Goal: Task Accomplishment & Management: Manage account settings

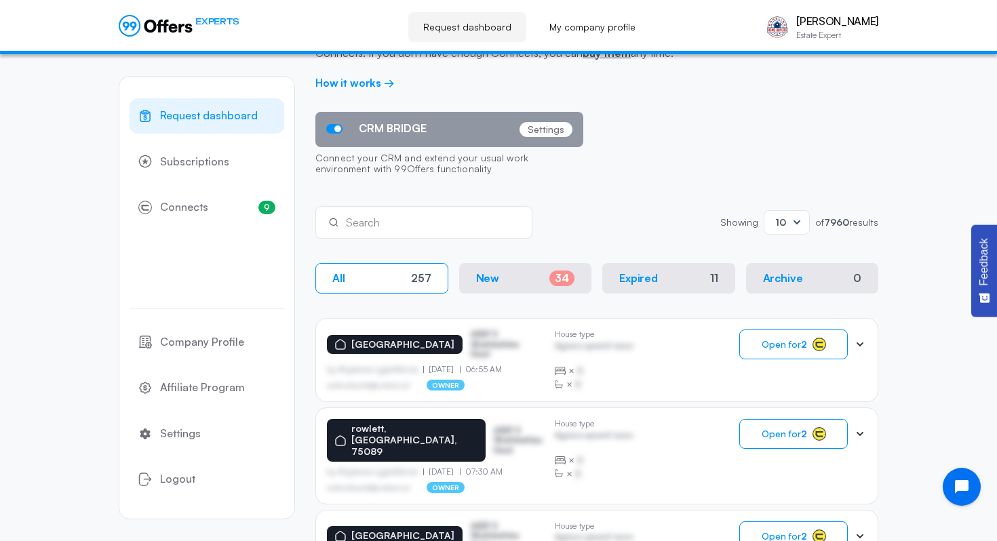
scroll to position [73, 0]
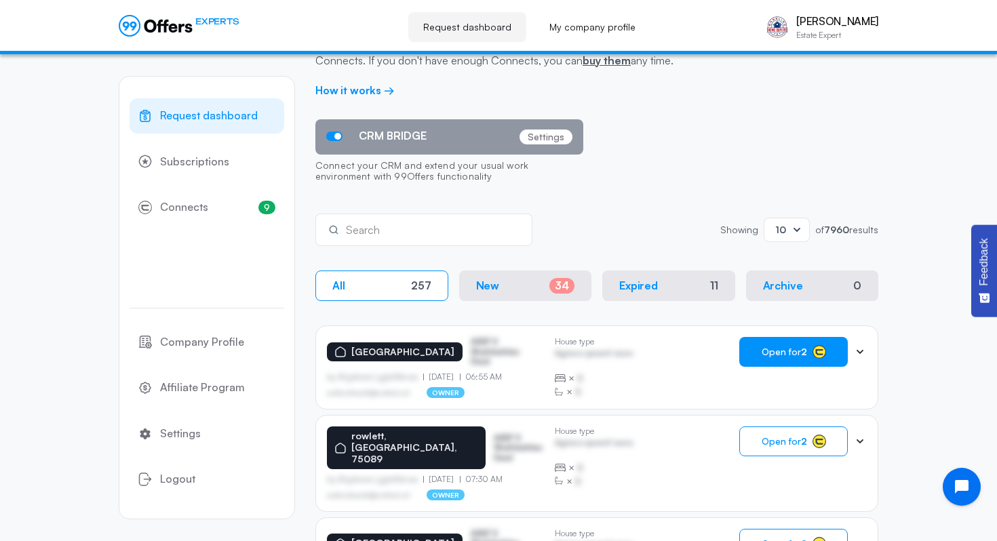
click at [794, 350] on span "Open for 2" at bounding box center [784, 352] width 45 height 11
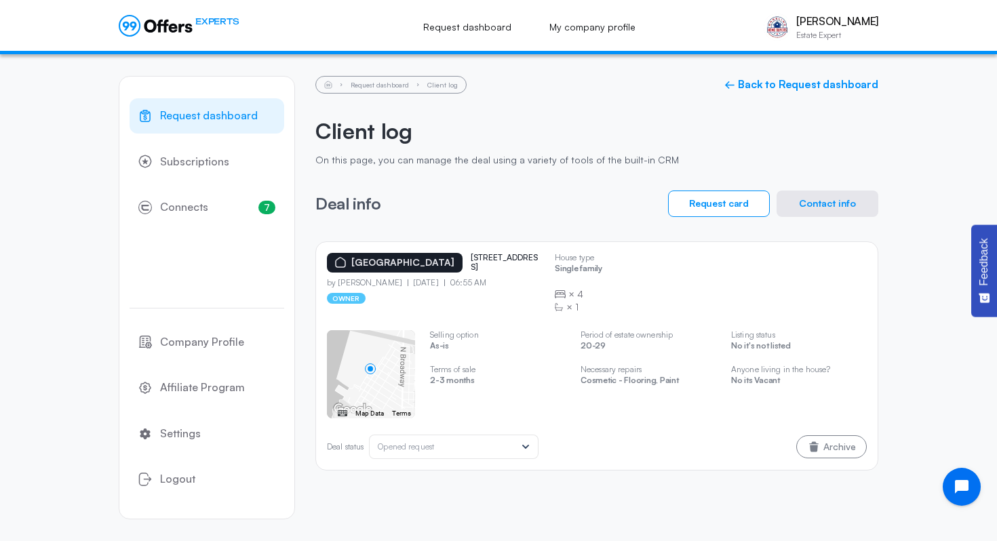
drag, startPoint x: 491, startPoint y: 387, endPoint x: 433, endPoint y: 387, distance: 57.7
click at [433, 387] on p "2-3 months" at bounding box center [498, 382] width 136 height 13
click at [457, 371] on p "Terms of sale" at bounding box center [498, 369] width 136 height 9
drag, startPoint x: 483, startPoint y: 266, endPoint x: 541, endPoint y: 270, distance: 58.5
click at [539, 269] on p "[STREET_ADDRESS]" at bounding box center [505, 263] width 68 height 20
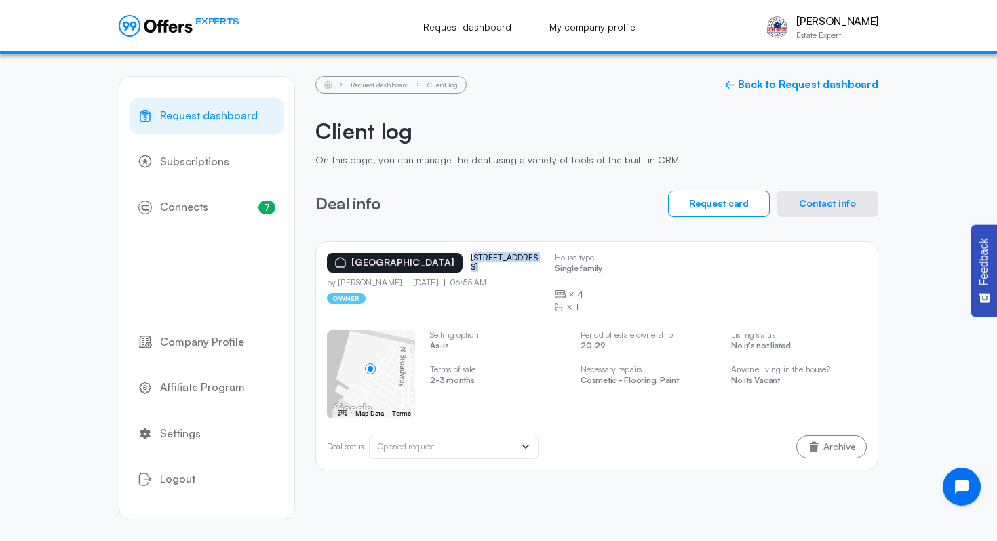
click at [539, 270] on p "[STREET_ADDRESS]" at bounding box center [505, 263] width 68 height 20
drag, startPoint x: 479, startPoint y: 270, endPoint x: 540, endPoint y: 269, distance: 61.1
click at [540, 269] on div "[GEOGRAPHIC_DATA] [STREET_ADDRESS]" at bounding box center [435, 263] width 217 height 20
copy p "[STREET_ADDRESS]"
